Goal: Find specific page/section

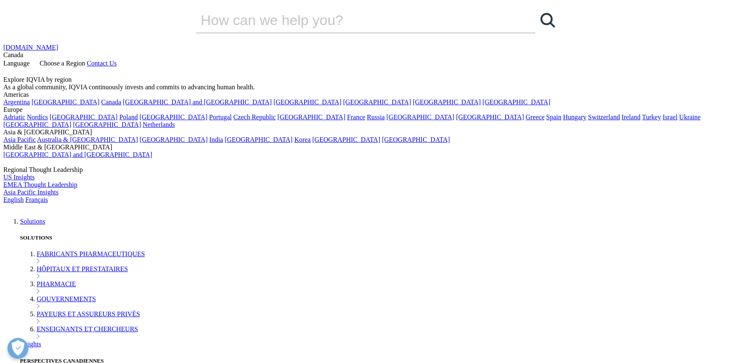
click at [30, 60] on span "Language" at bounding box center [16, 63] width 26 height 7
click at [24, 196] on link "English" at bounding box center [13, 199] width 20 height 7
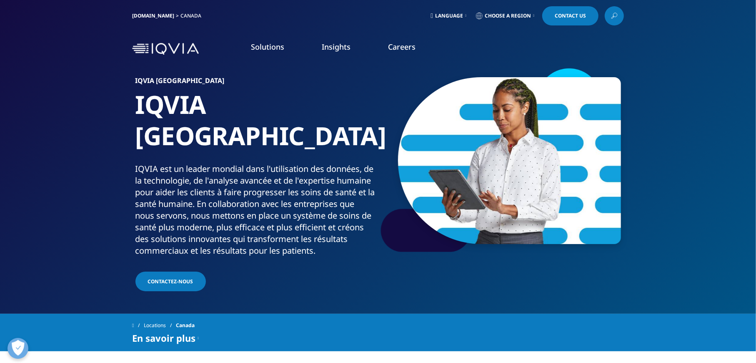
click at [461, 13] on link "Language" at bounding box center [448, 15] width 39 height 19
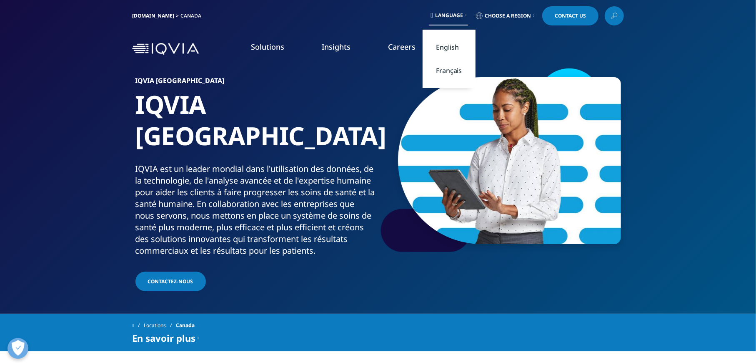
click at [453, 48] on link "English" at bounding box center [449, 46] width 53 height 23
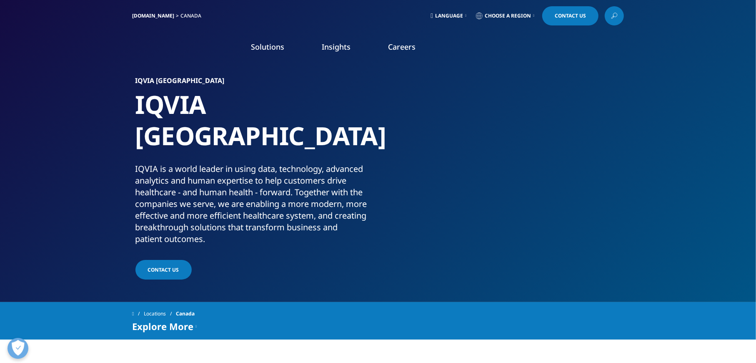
click at [406, 48] on link "Careers" at bounding box center [402, 47] width 28 height 10
